Goal: Find specific page/section: Find specific page/section

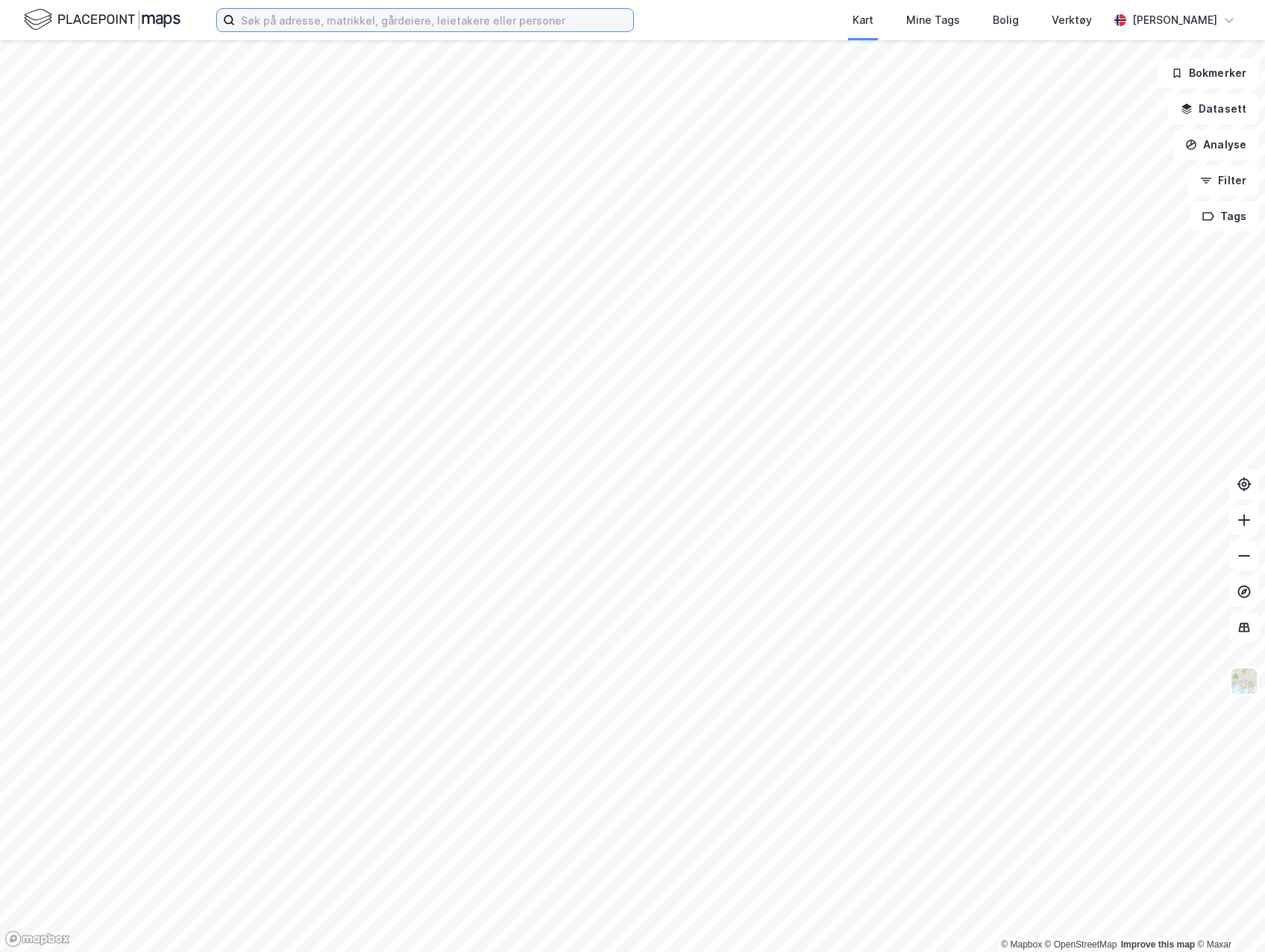
click at [514, 28] on input at bounding box center [434, 20] width 399 height 23
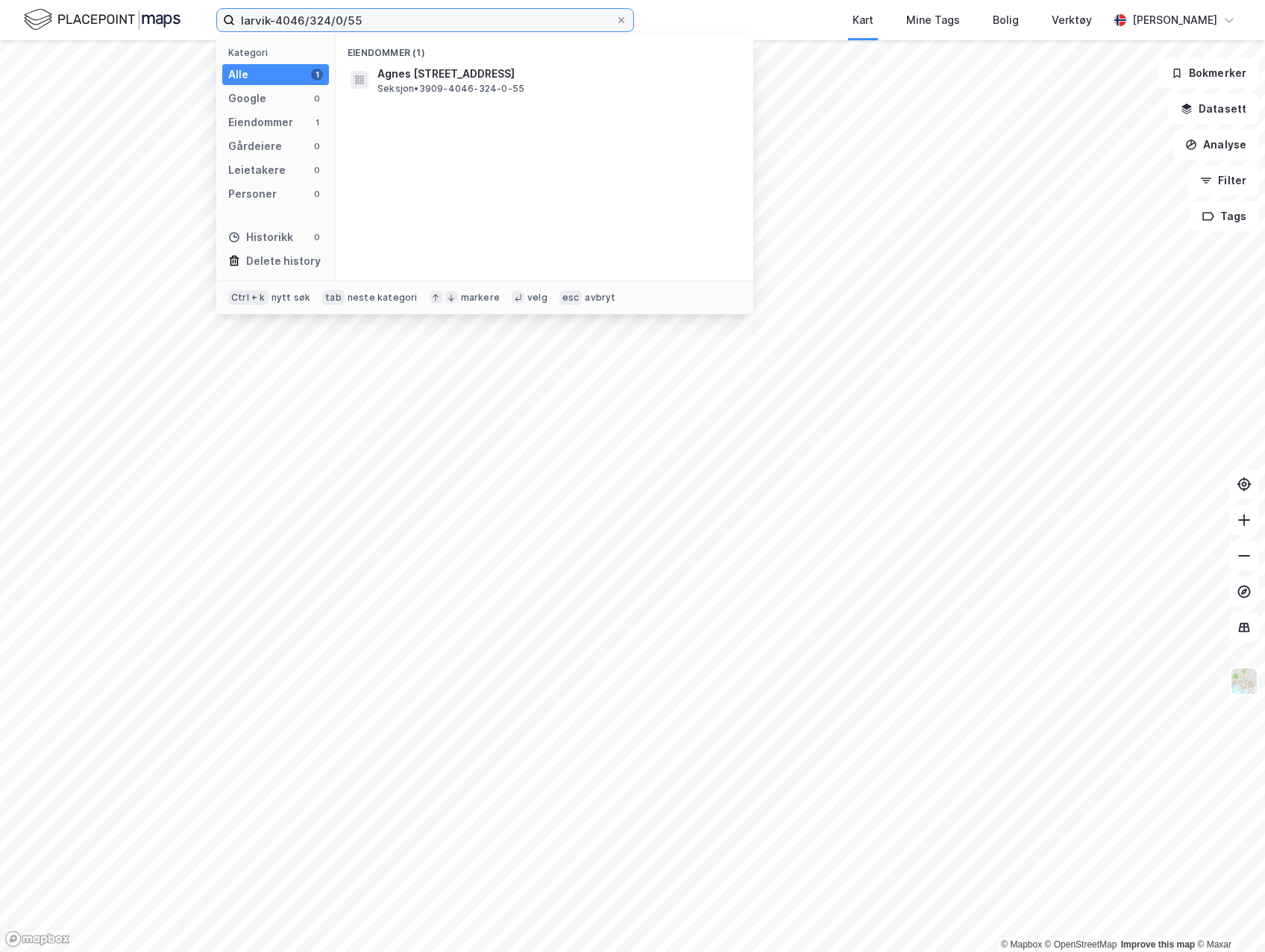
type input "larvik-4046/324/0/55"
click at [502, 91] on span "Seksjon • 3909-4046-324-0-55" at bounding box center [451, 89] width 147 height 12
